Goal: Task Accomplishment & Management: Manage account settings

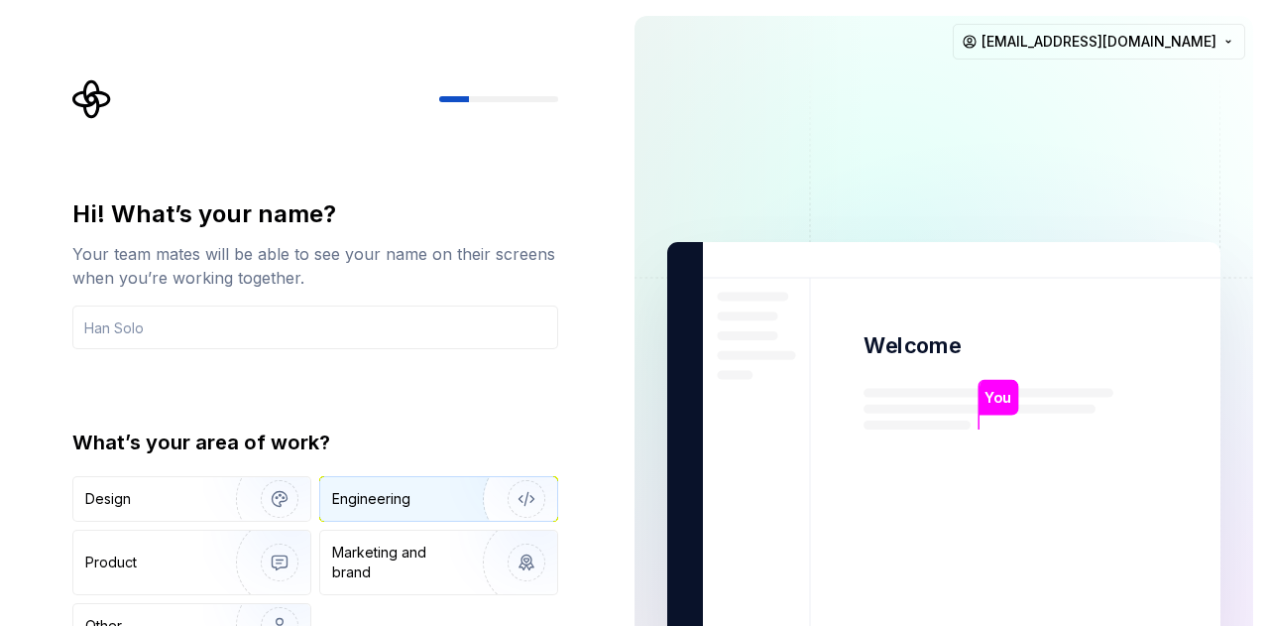
drag, startPoint x: 407, startPoint y: 486, endPoint x: 431, endPoint y: 395, distance: 94.5
click at [406, 486] on div "Engineering" at bounding box center [438, 499] width 237 height 44
click at [294, 339] on input "text" at bounding box center [315, 327] width 486 height 44
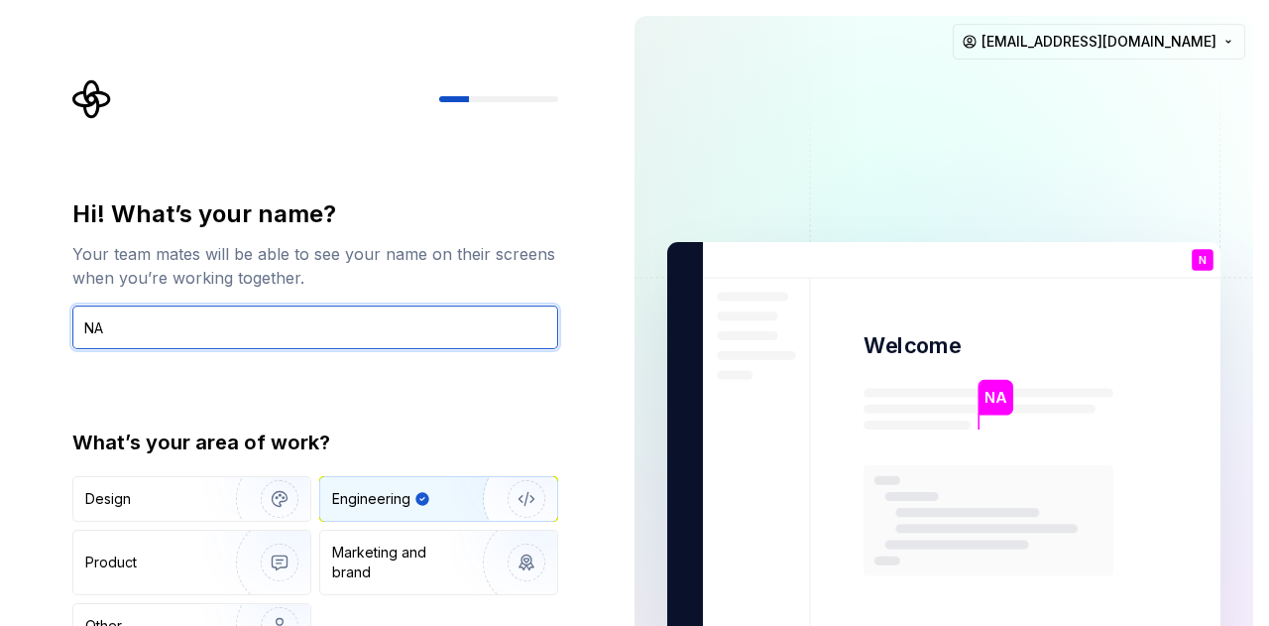
type input "NA"
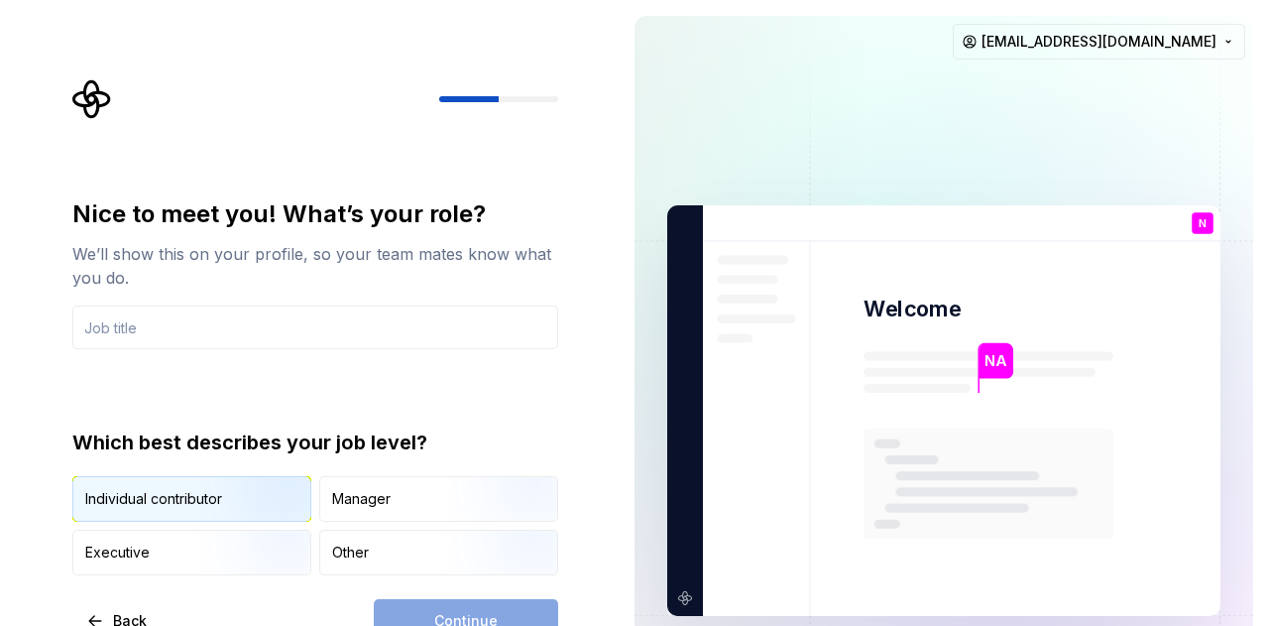
click at [183, 499] on div "Individual contributor" at bounding box center [153, 499] width 137 height 20
click at [230, 329] on input "text" at bounding box center [315, 327] width 486 height 44
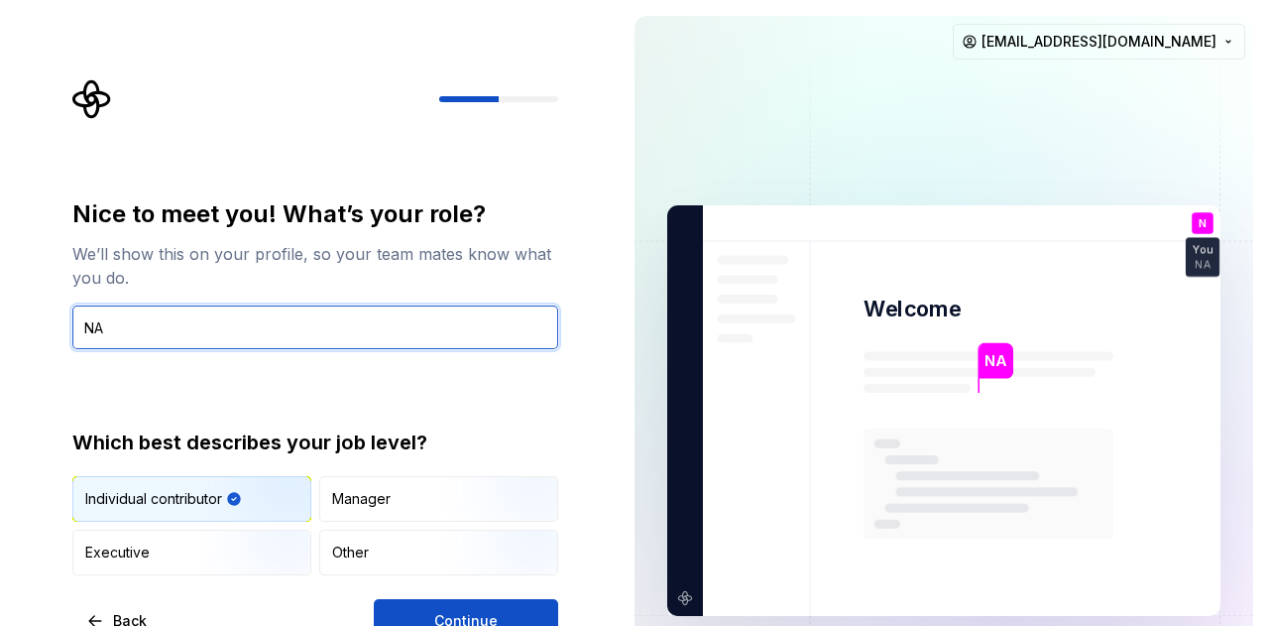
type input "N"
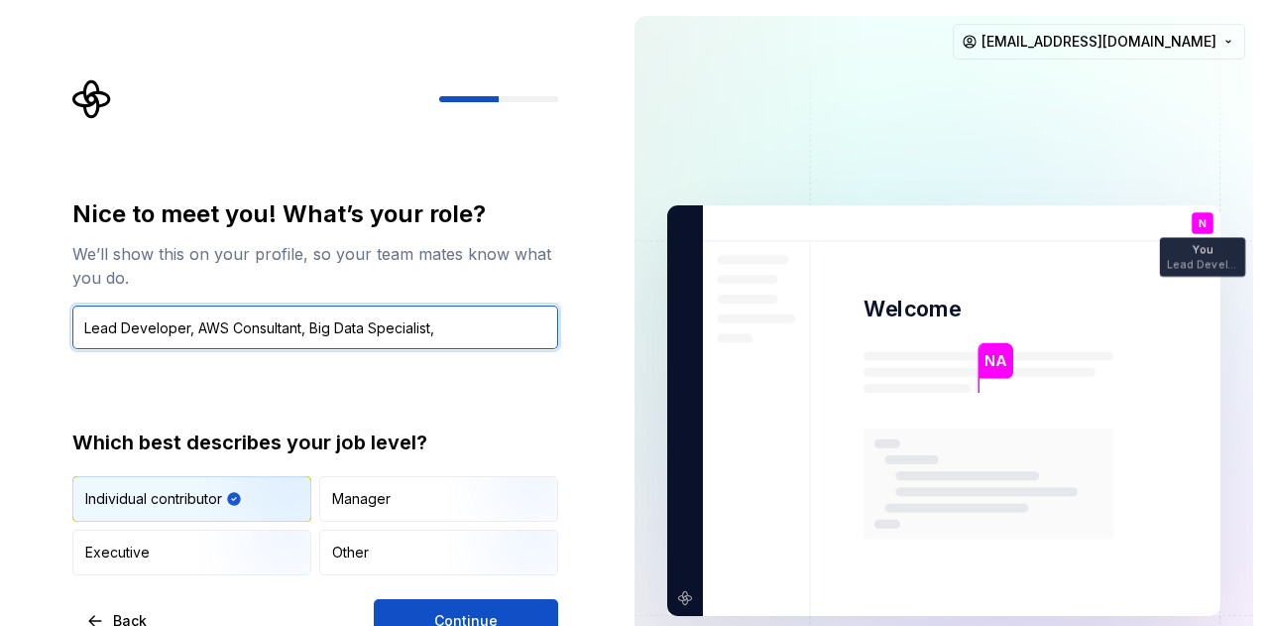
click at [335, 327] on input "Lead Developer, AWS Consultant, Big Data Specialist," at bounding box center [315, 327] width 486 height 44
click at [458, 329] on input "Lead Developer, AWS Consultant, BigData Specialist," at bounding box center [315, 327] width 486 height 44
type input "Lead Developer, AWS Consultant, BigData Specialist"
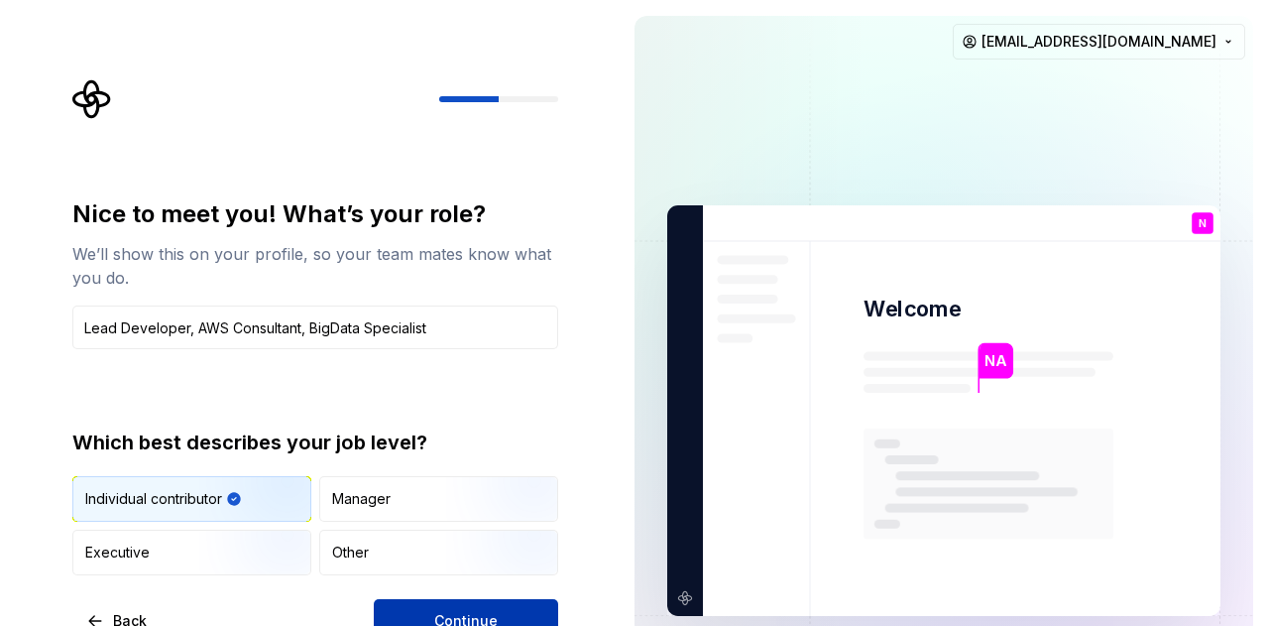
click at [504, 610] on button "Continue" at bounding box center [466, 621] width 184 height 44
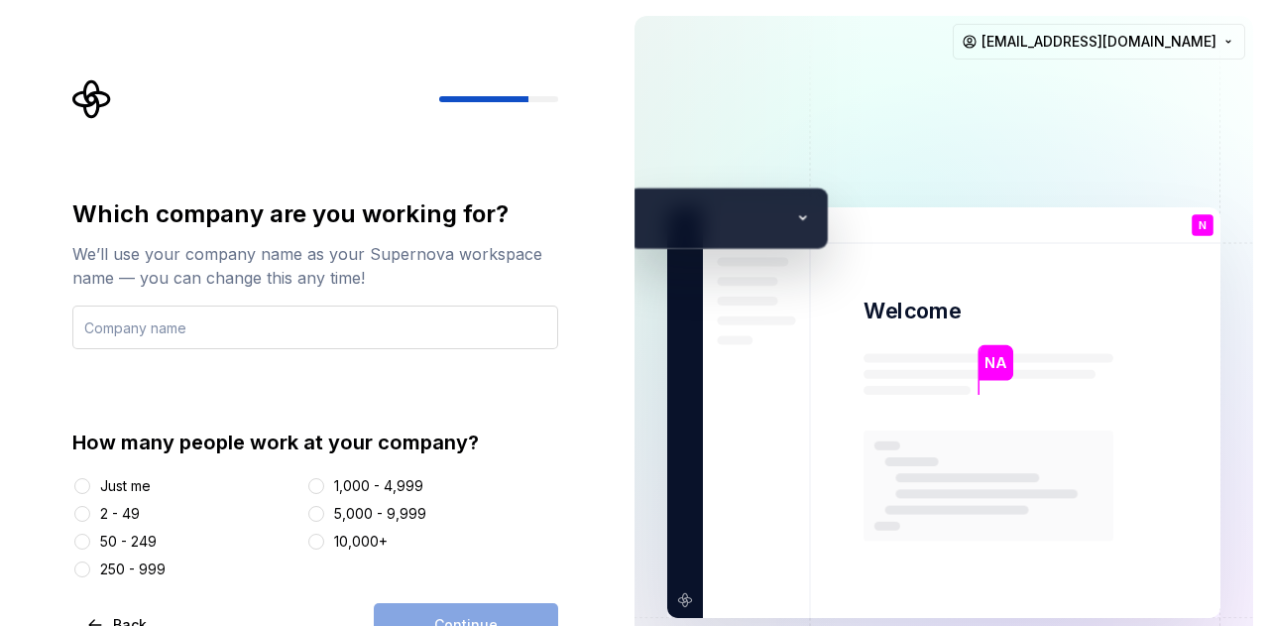
click at [280, 336] on input "text" at bounding box center [315, 327] width 486 height 44
type input "NA"
click at [84, 484] on button "Just me" at bounding box center [82, 486] width 16 height 16
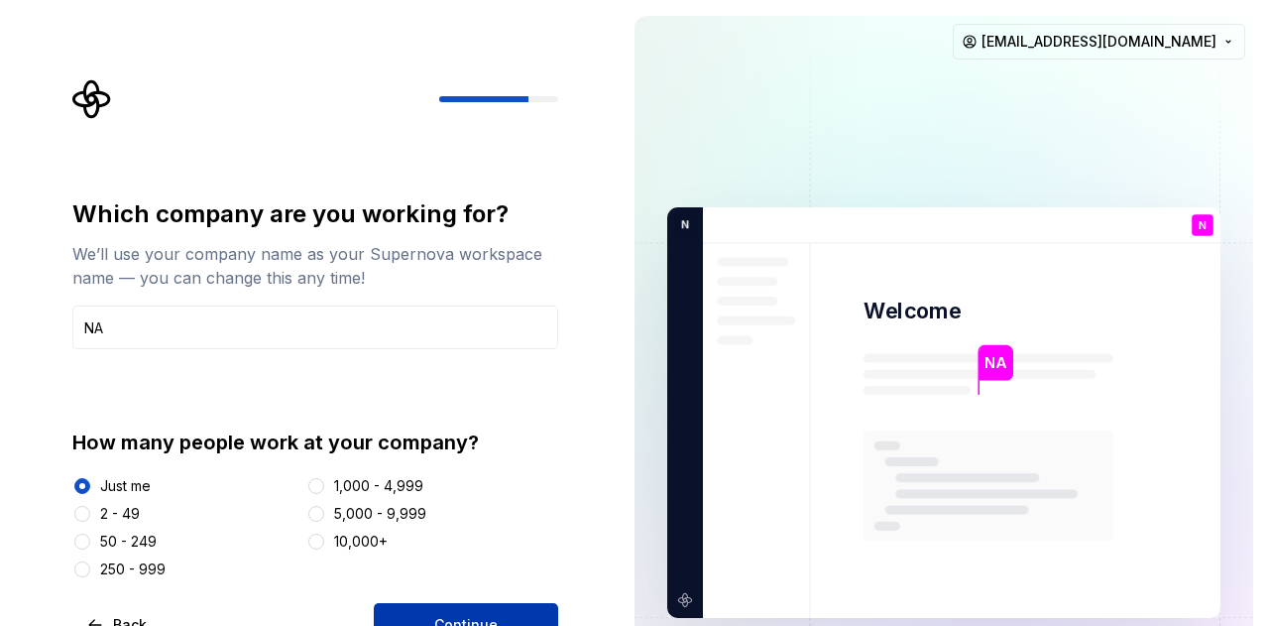
click at [421, 612] on button "Continue" at bounding box center [466, 625] width 184 height 44
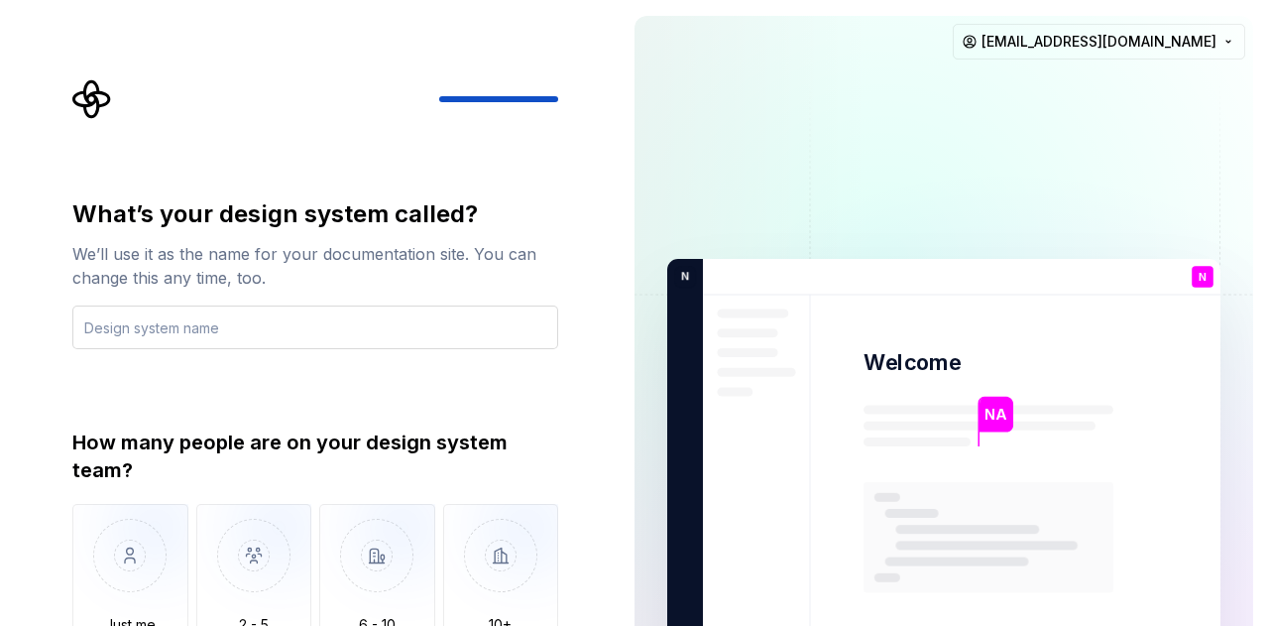
click at [411, 321] on input "text" at bounding box center [315, 327] width 486 height 44
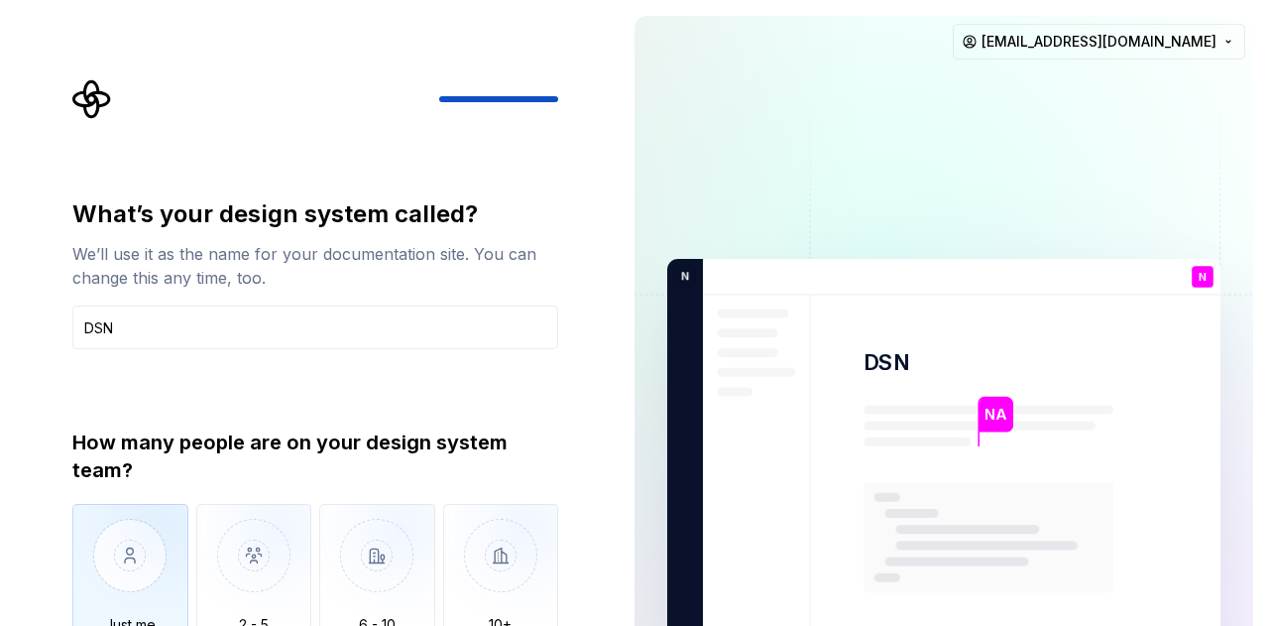
type input "DSN"
click at [151, 583] on img "button" at bounding box center [130, 570] width 116 height 133
type button "Only one person"
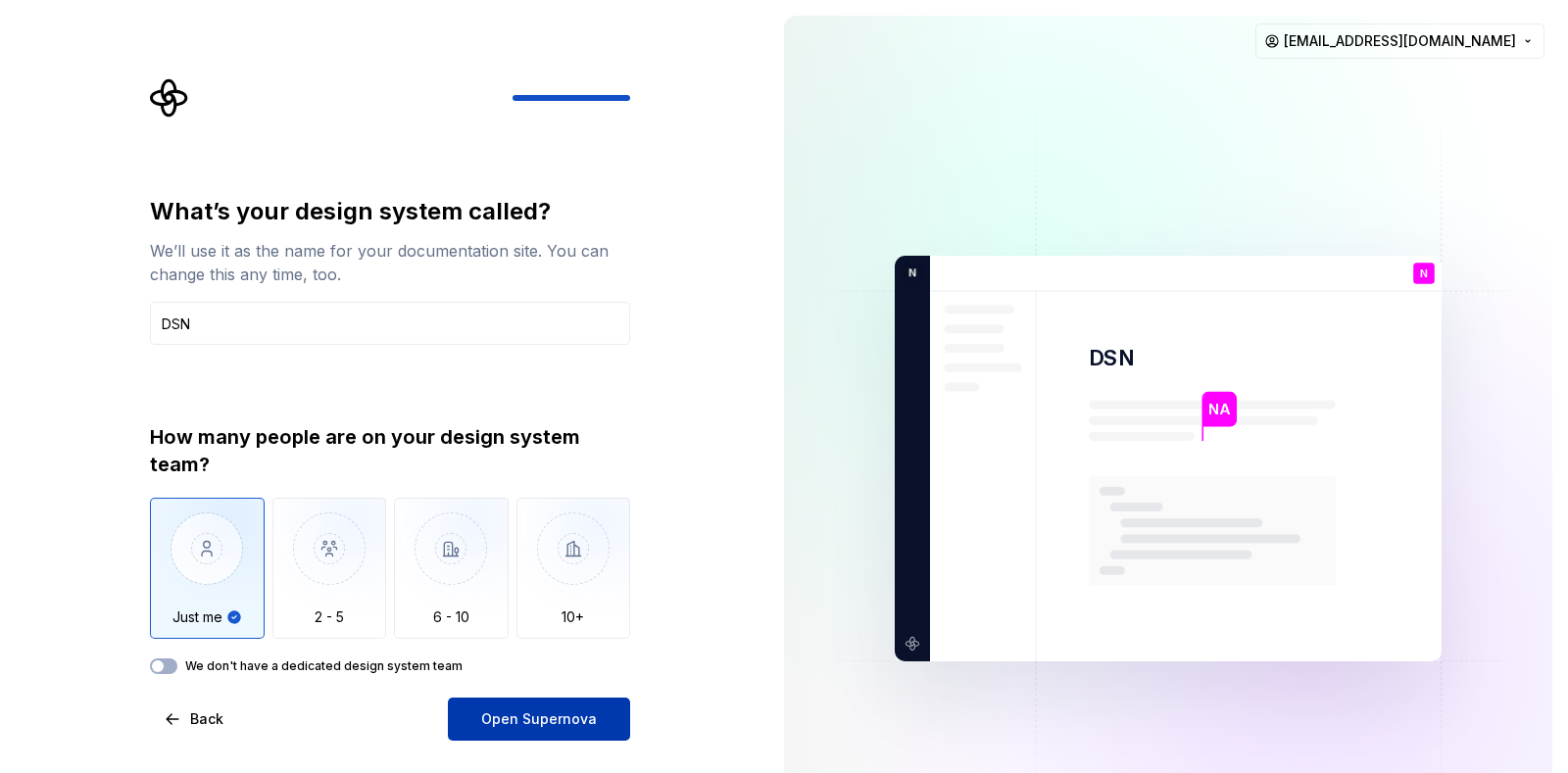
click at [533, 618] on button "Open Supernova" at bounding box center [538, 720] width 182 height 43
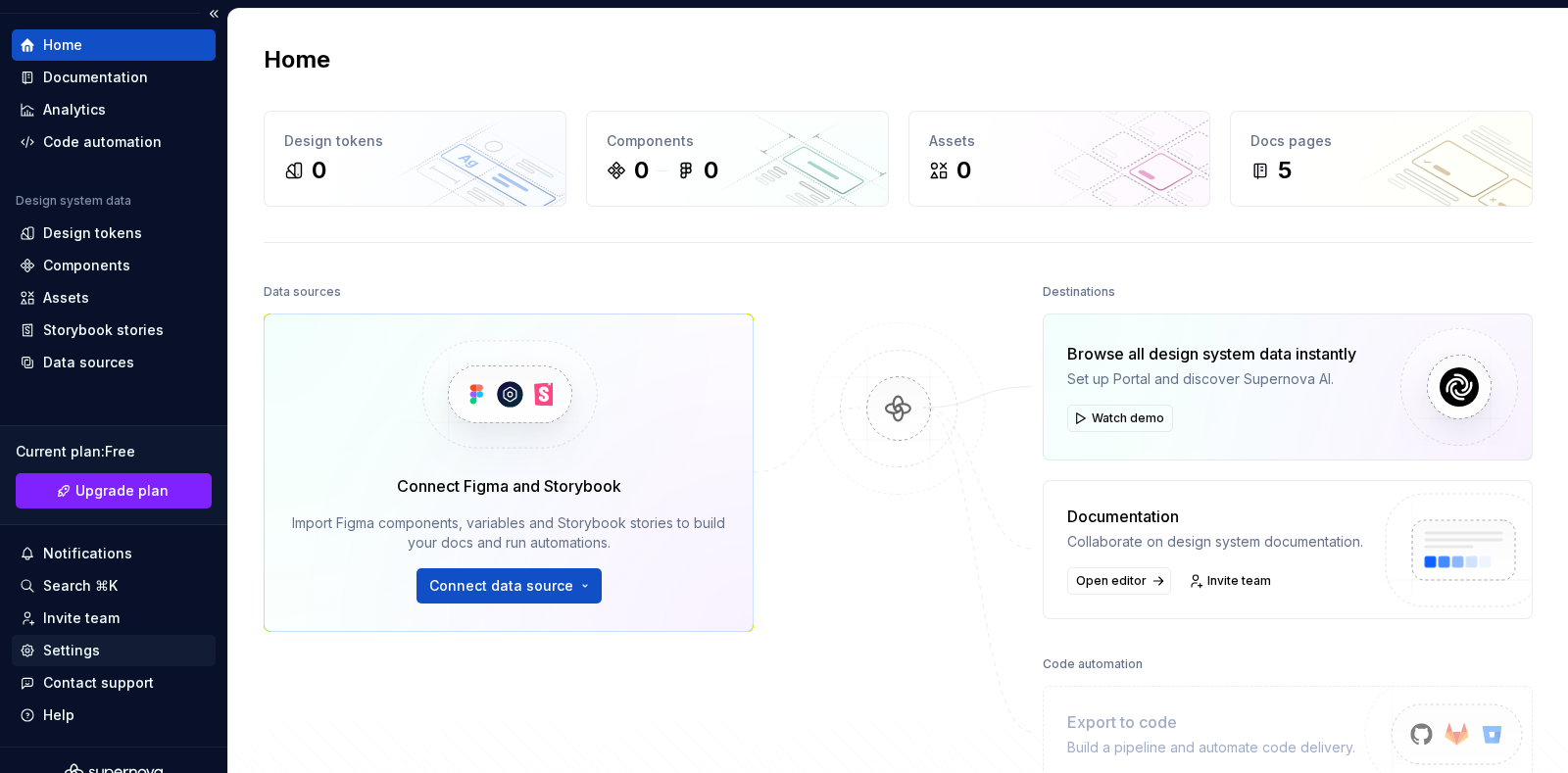
scroll to position [69, 0]
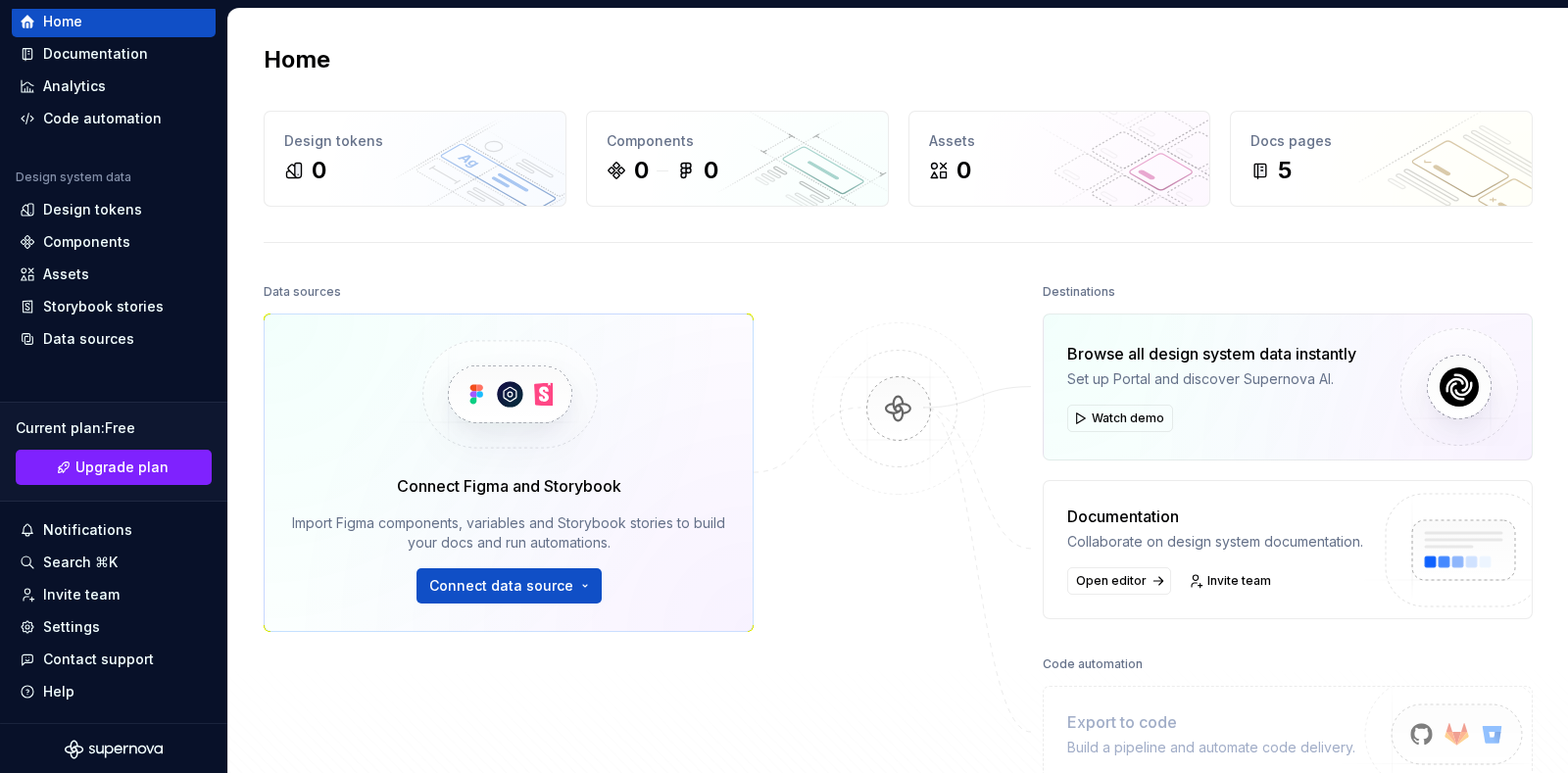
click at [873, 613] on div at bounding box center [898, 531] width 196 height 504
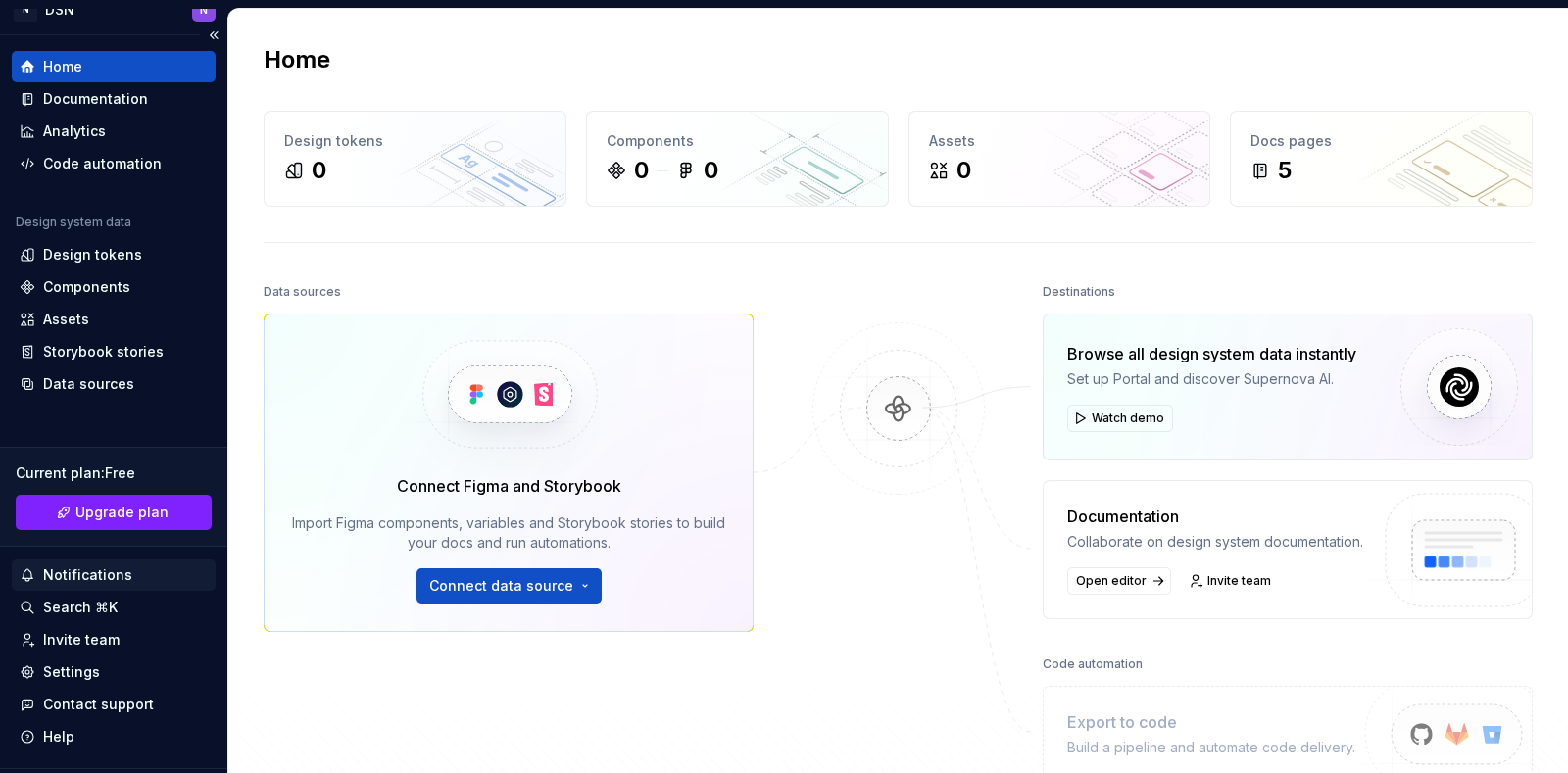
scroll to position [0, 0]
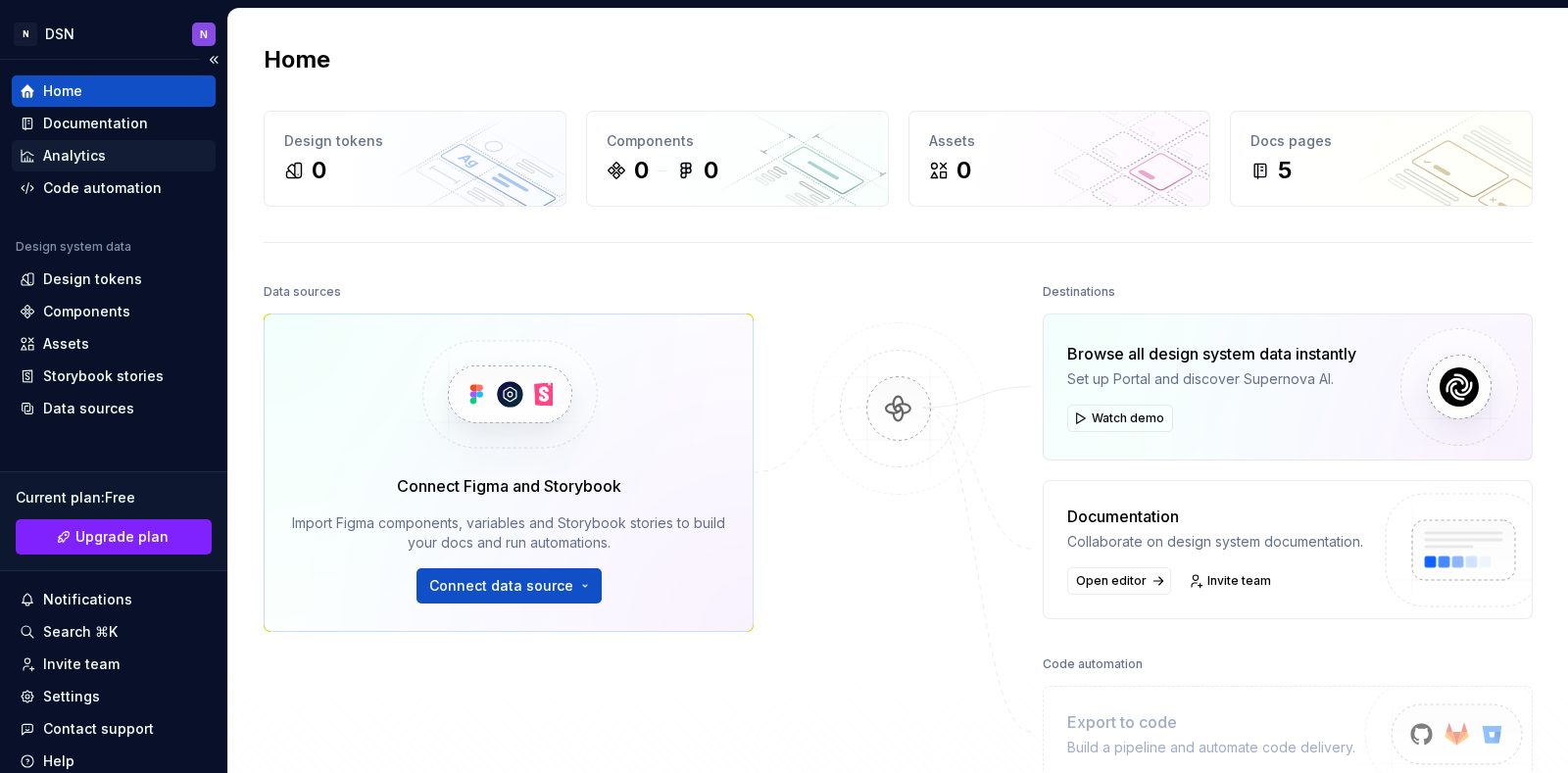
click at [102, 165] on div "Analytics" at bounding box center [74, 156] width 62 height 20
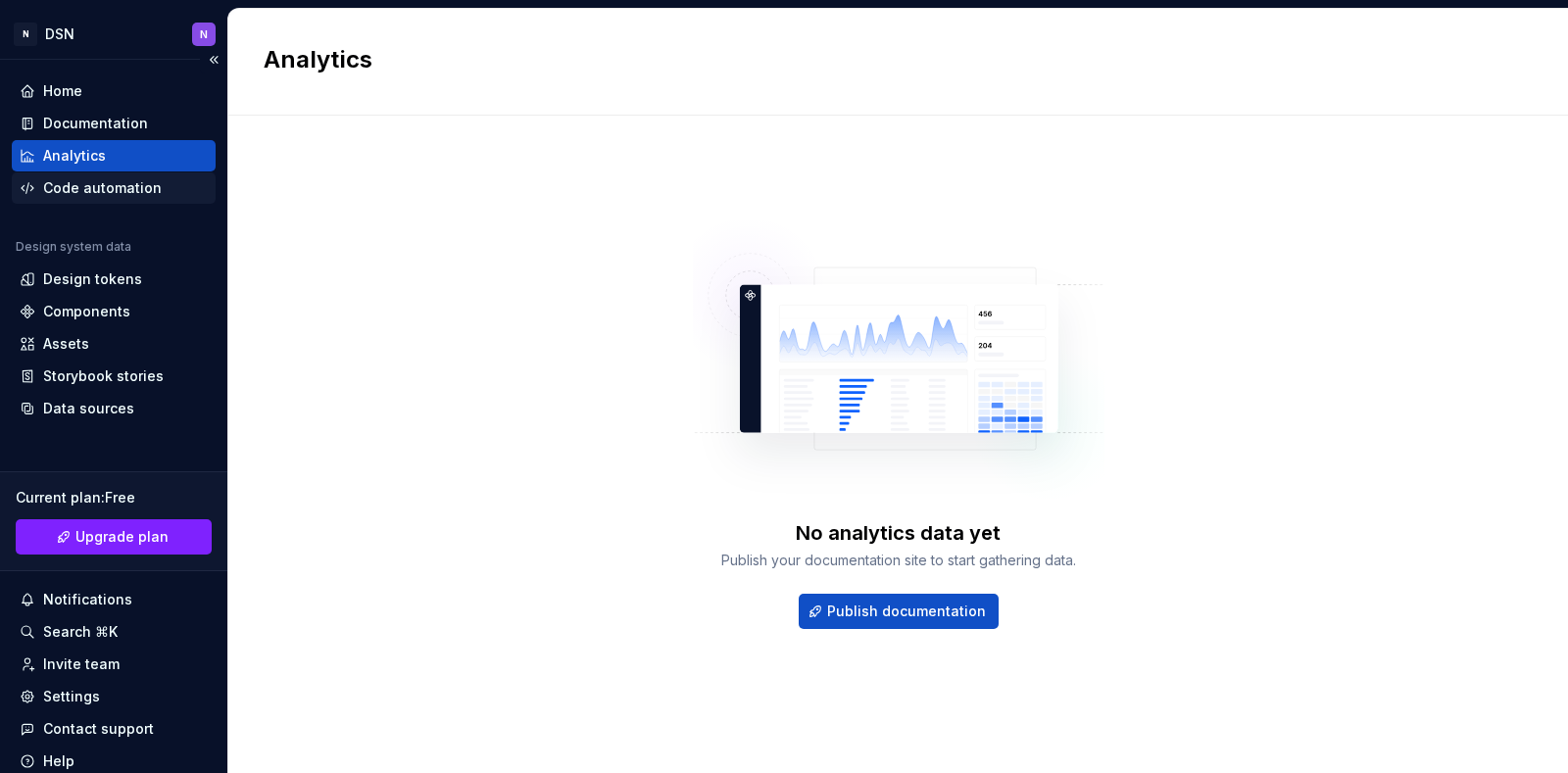
click at [113, 196] on div "Code automation" at bounding box center [103, 188] width 119 height 20
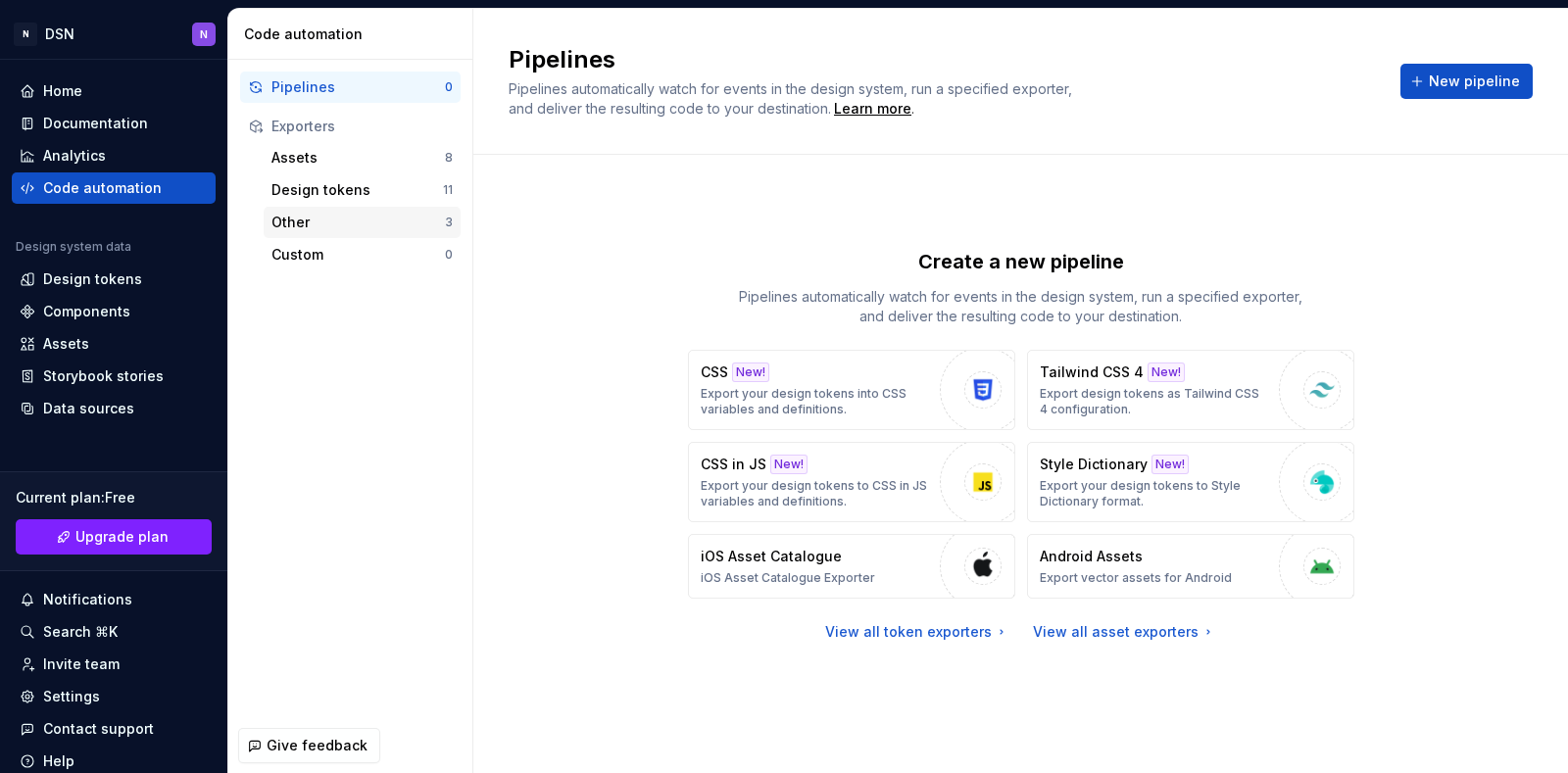
click at [366, 215] on div "Other" at bounding box center [359, 222] width 174 height 20
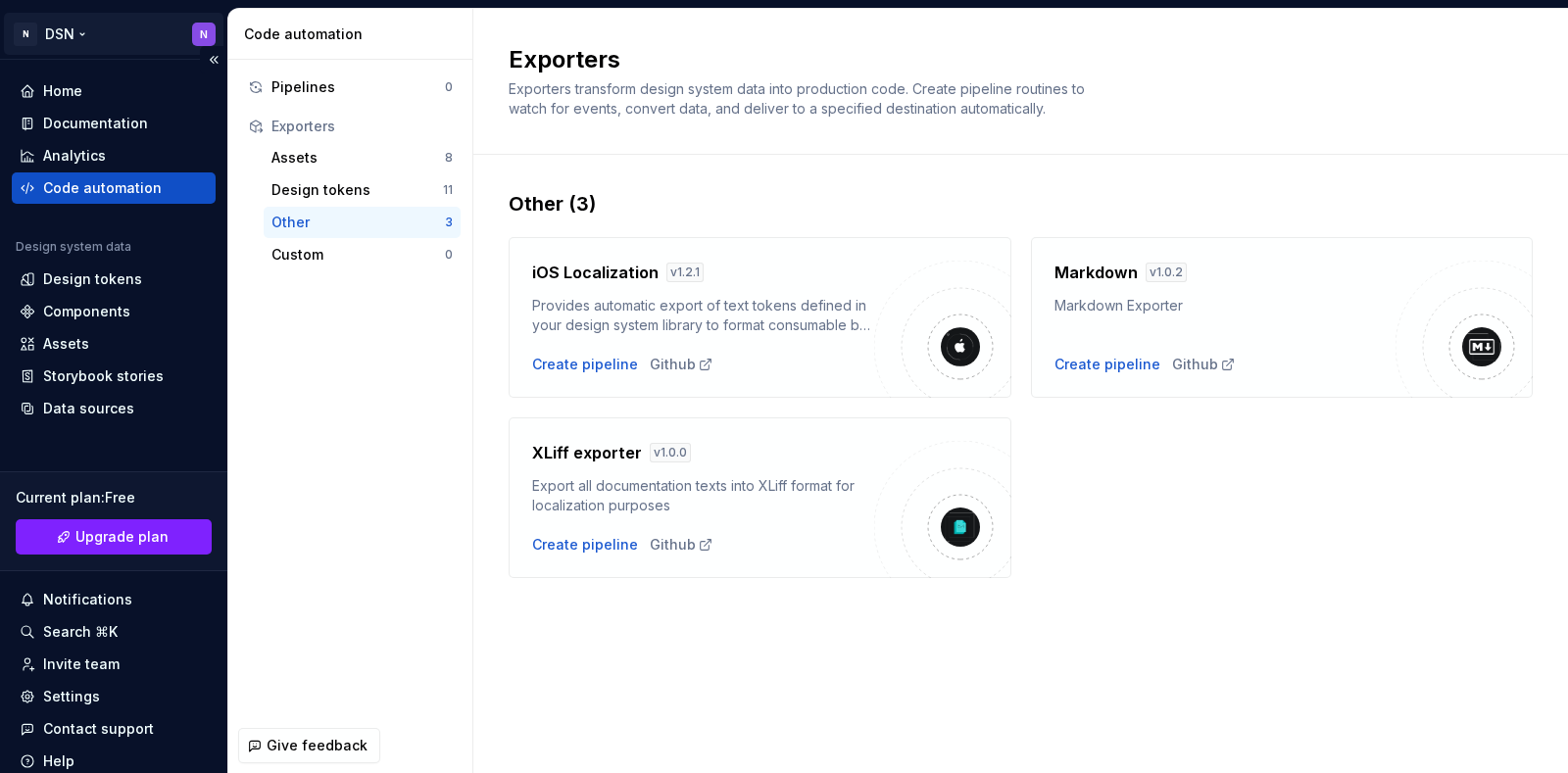
click at [196, 37] on html "N DSN N Home Documentation Analytics Code automation Design system data Design …" at bounding box center [784, 386] width 1568 height 773
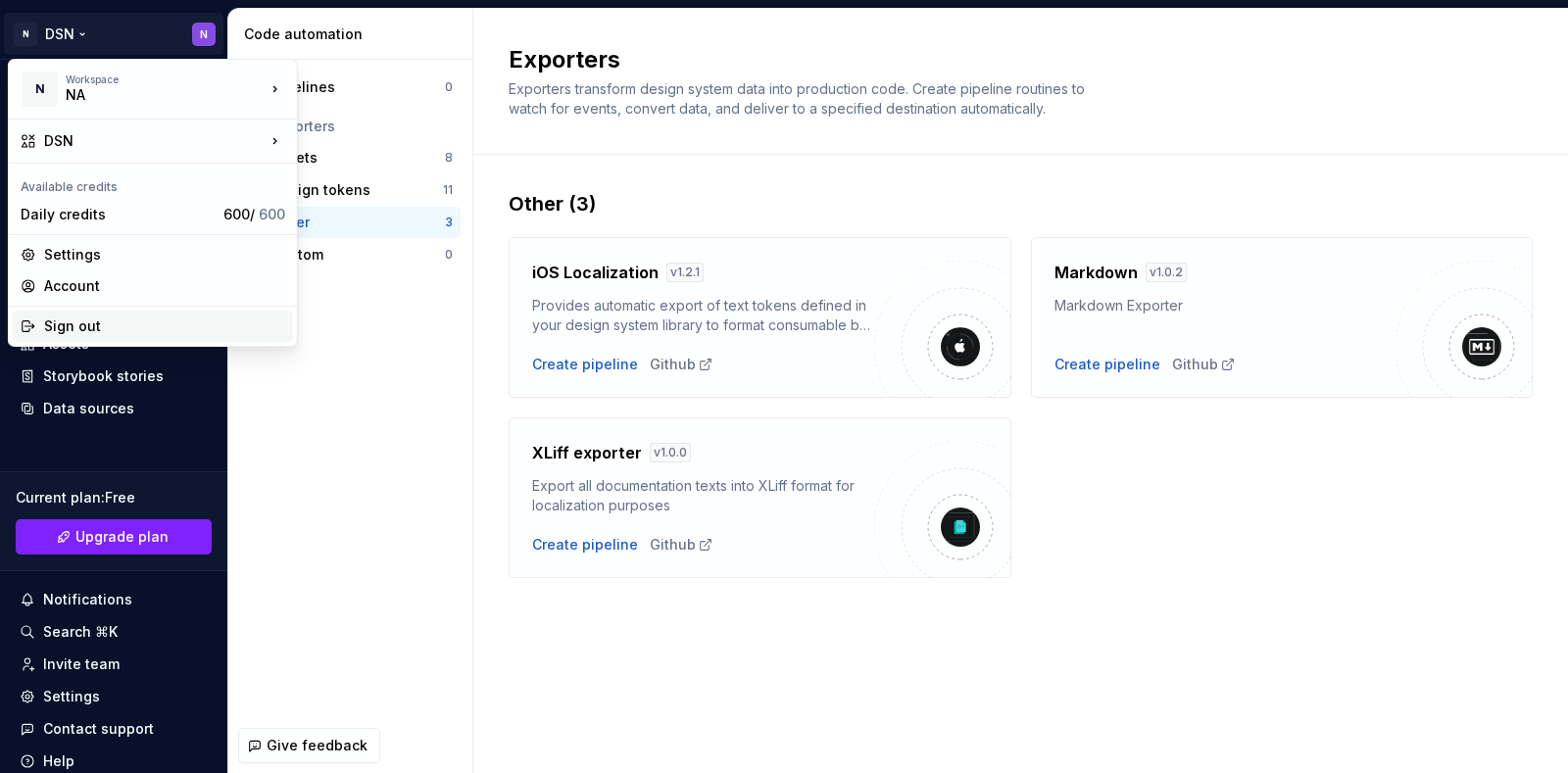
click at [85, 319] on div "Sign out" at bounding box center [165, 326] width 241 height 20
